Goal: Find specific page/section: Find specific page/section

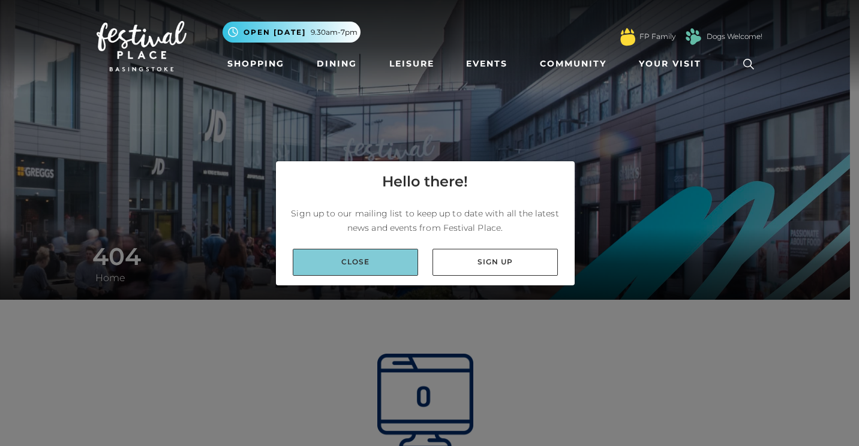
click at [401, 268] on link "Close" at bounding box center [355, 262] width 125 height 27
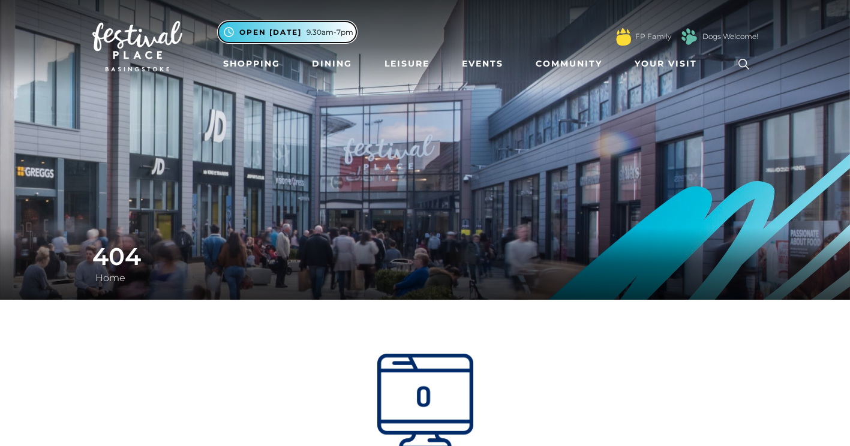
click at [299, 29] on span "Open [DATE]" at bounding box center [270, 32] width 62 height 11
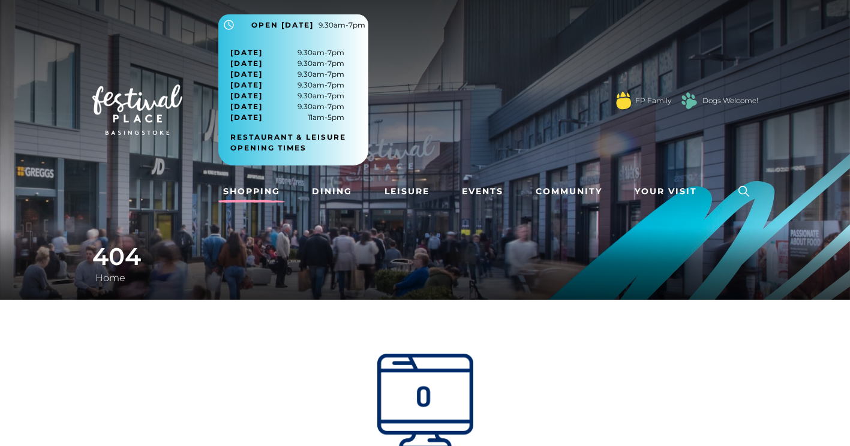
click at [259, 190] on link "Shopping" at bounding box center [251, 192] width 67 height 22
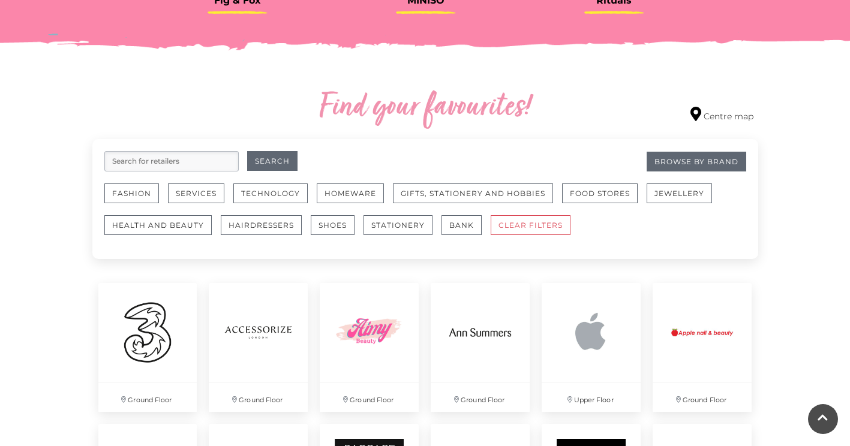
scroll to position [600, 0]
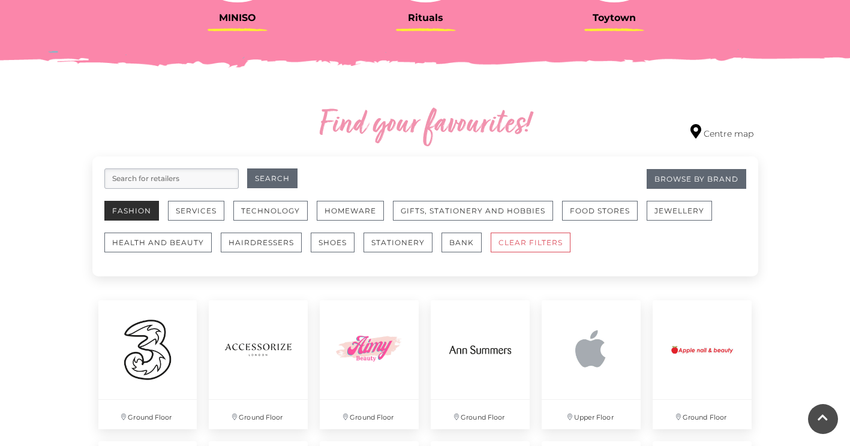
click at [134, 212] on button "Fashion" at bounding box center [131, 211] width 55 height 20
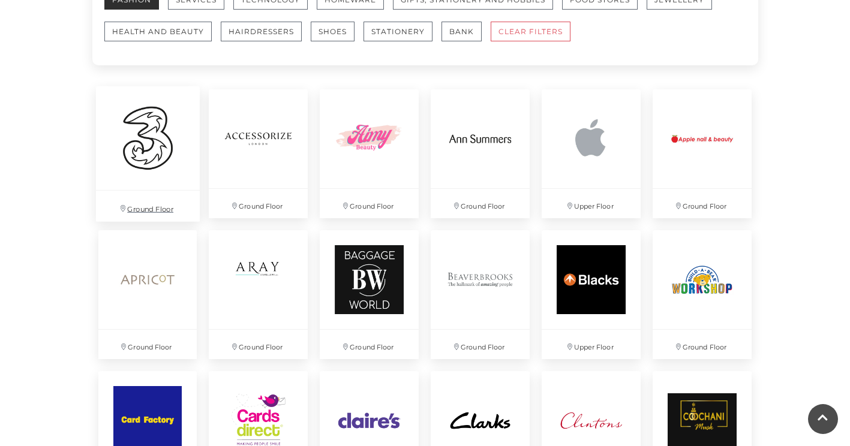
scroll to position [840, 0]
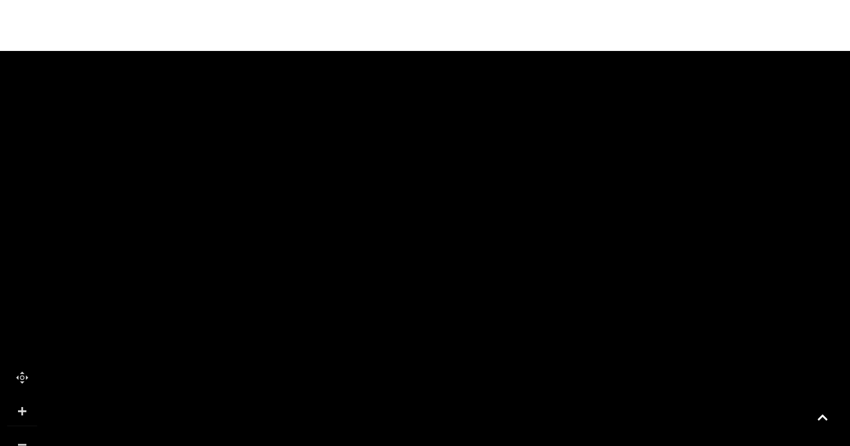
scroll to position [960, 0]
